Goal: Task Accomplishment & Management: Manage account settings

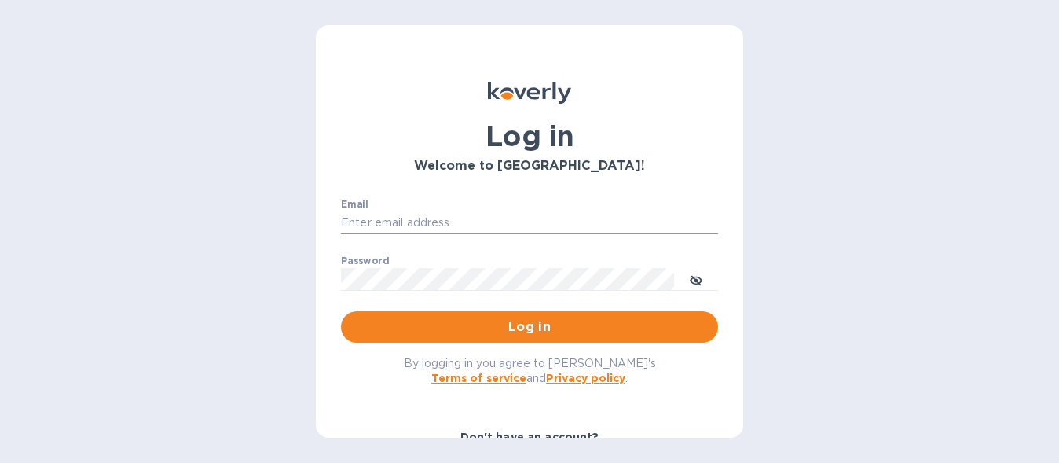
click at [399, 220] on input "Email" at bounding box center [529, 223] width 377 height 24
type input "accounts@customs.direct"
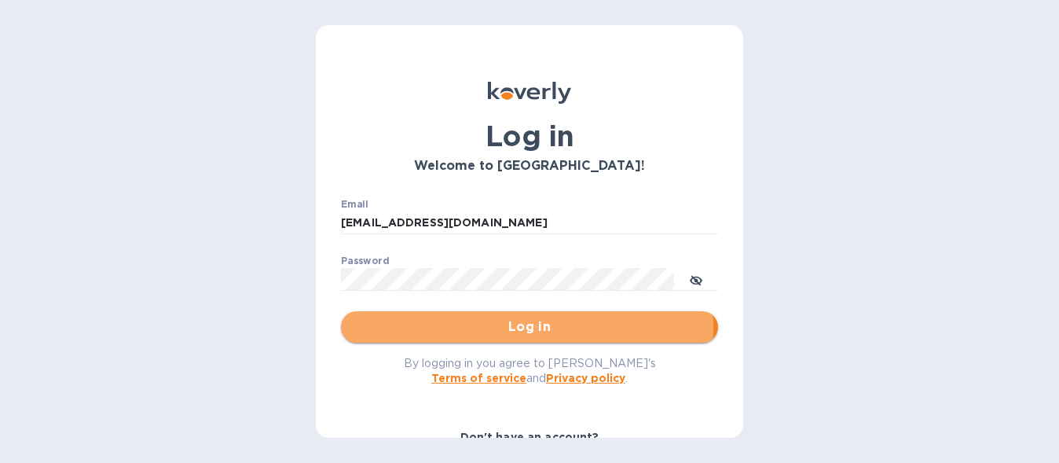
click at [511, 325] on span "Log in" at bounding box center [529, 326] width 352 height 19
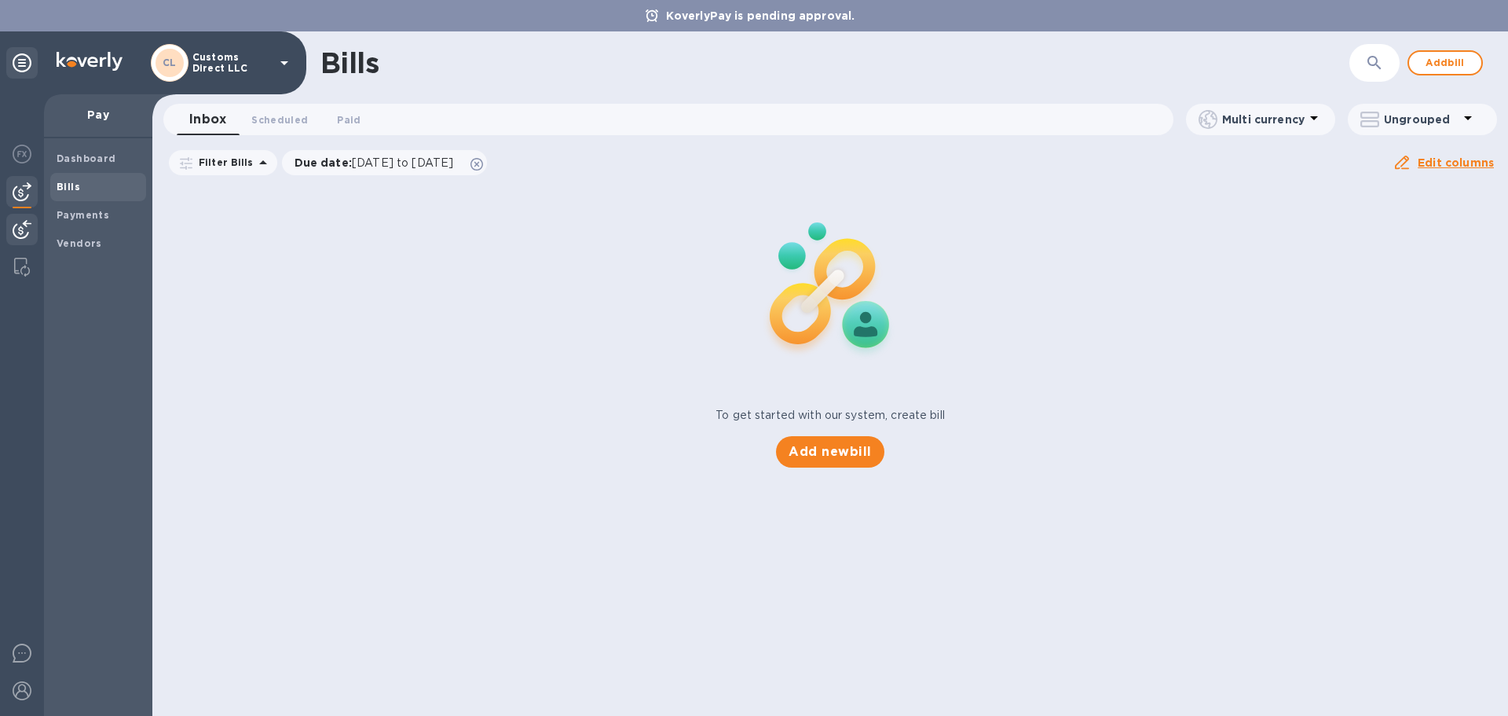
drag, startPoint x: 15, startPoint y: 225, endPoint x: 33, endPoint y: 222, distance: 18.5
click at [16, 225] on img at bounding box center [22, 229] width 19 height 19
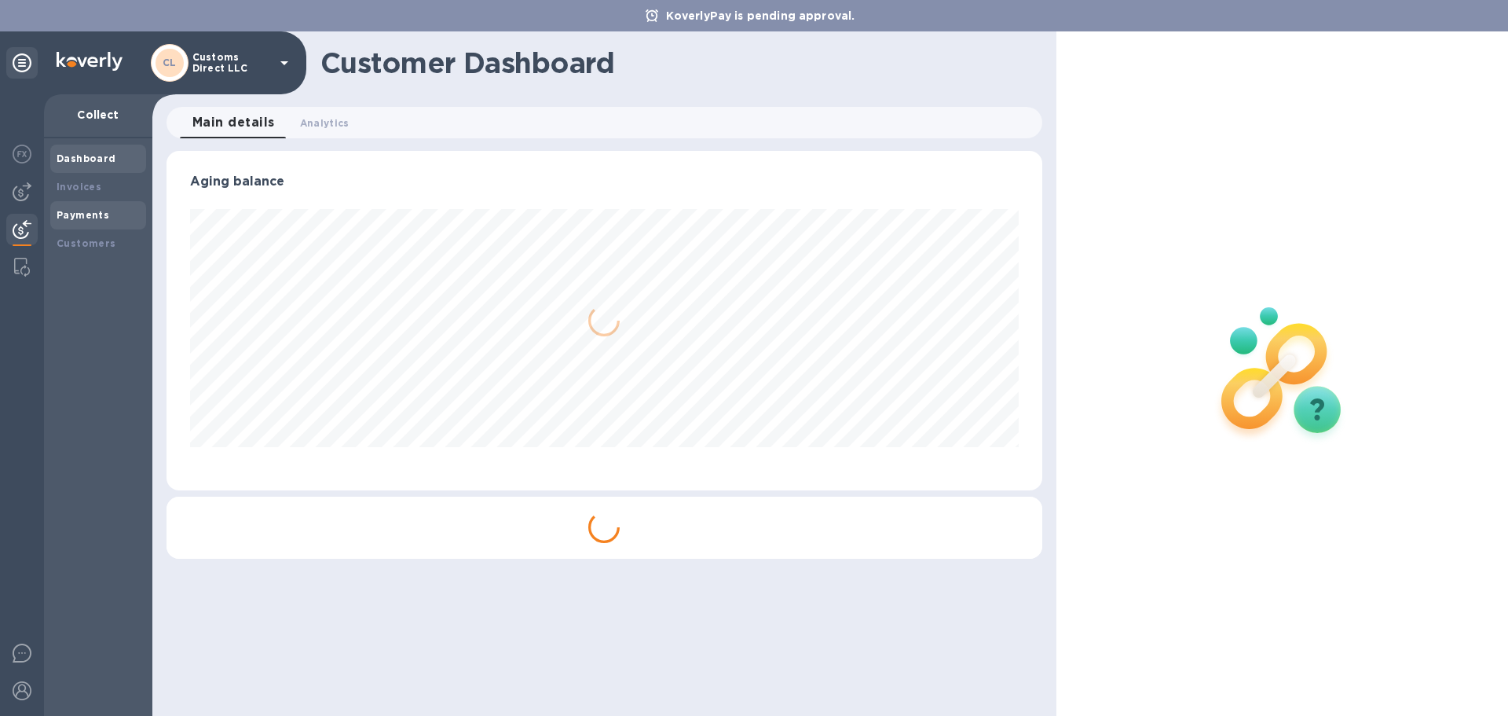
scroll to position [339, 875]
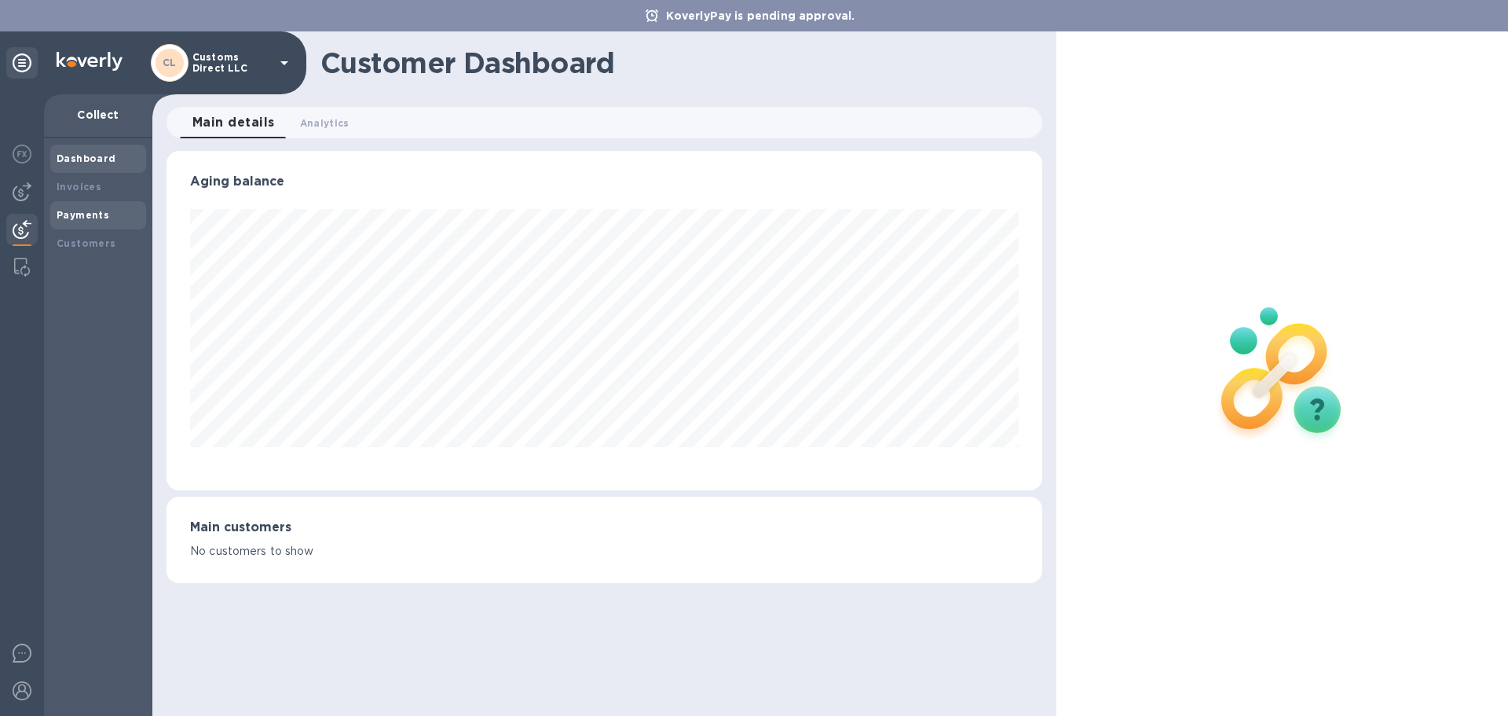
click at [68, 212] on b "Payments" at bounding box center [83, 215] width 53 height 12
